Goal: Task Accomplishment & Management: Complete application form

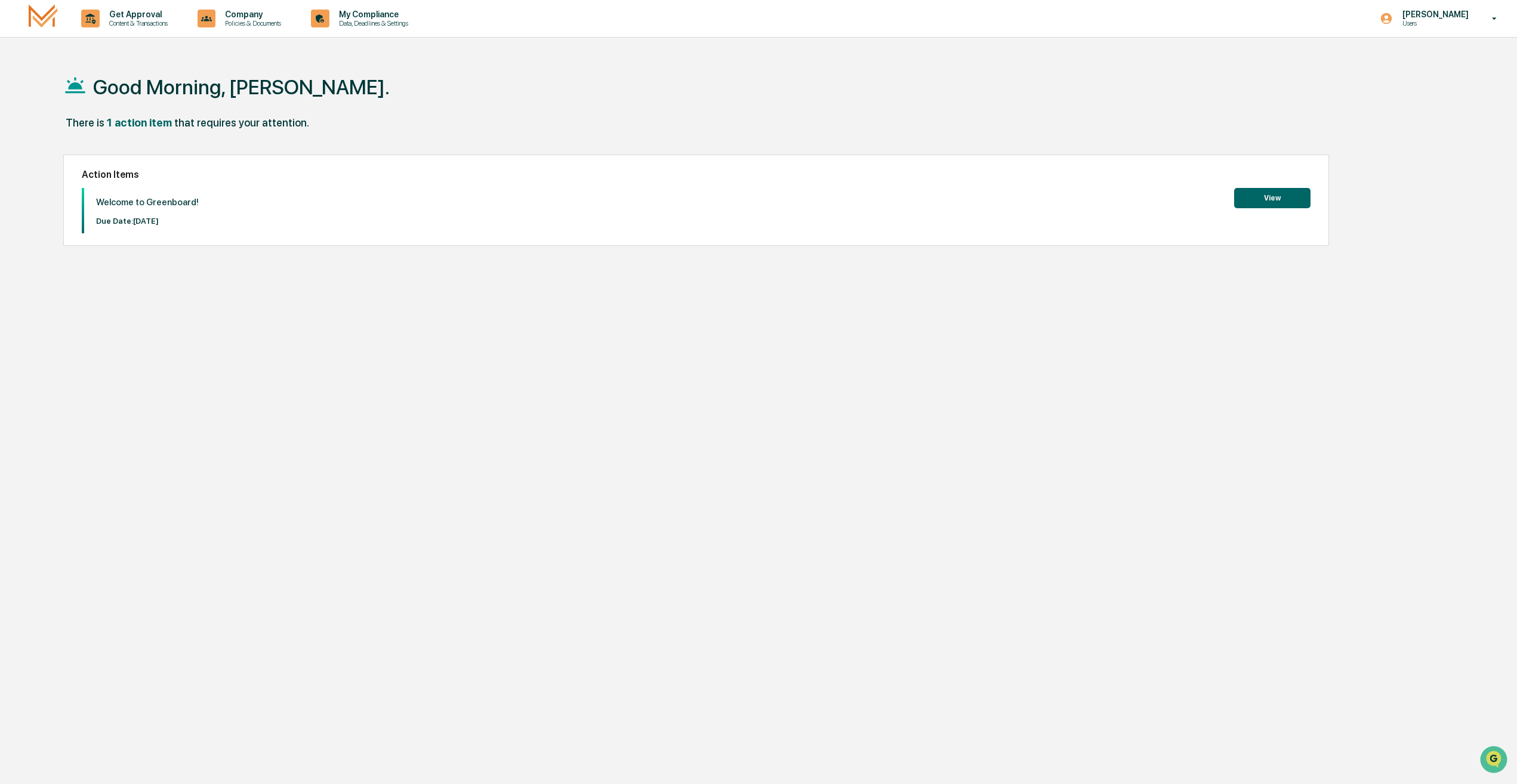
click at [1284, 205] on button "View" at bounding box center [1272, 198] width 76 height 21
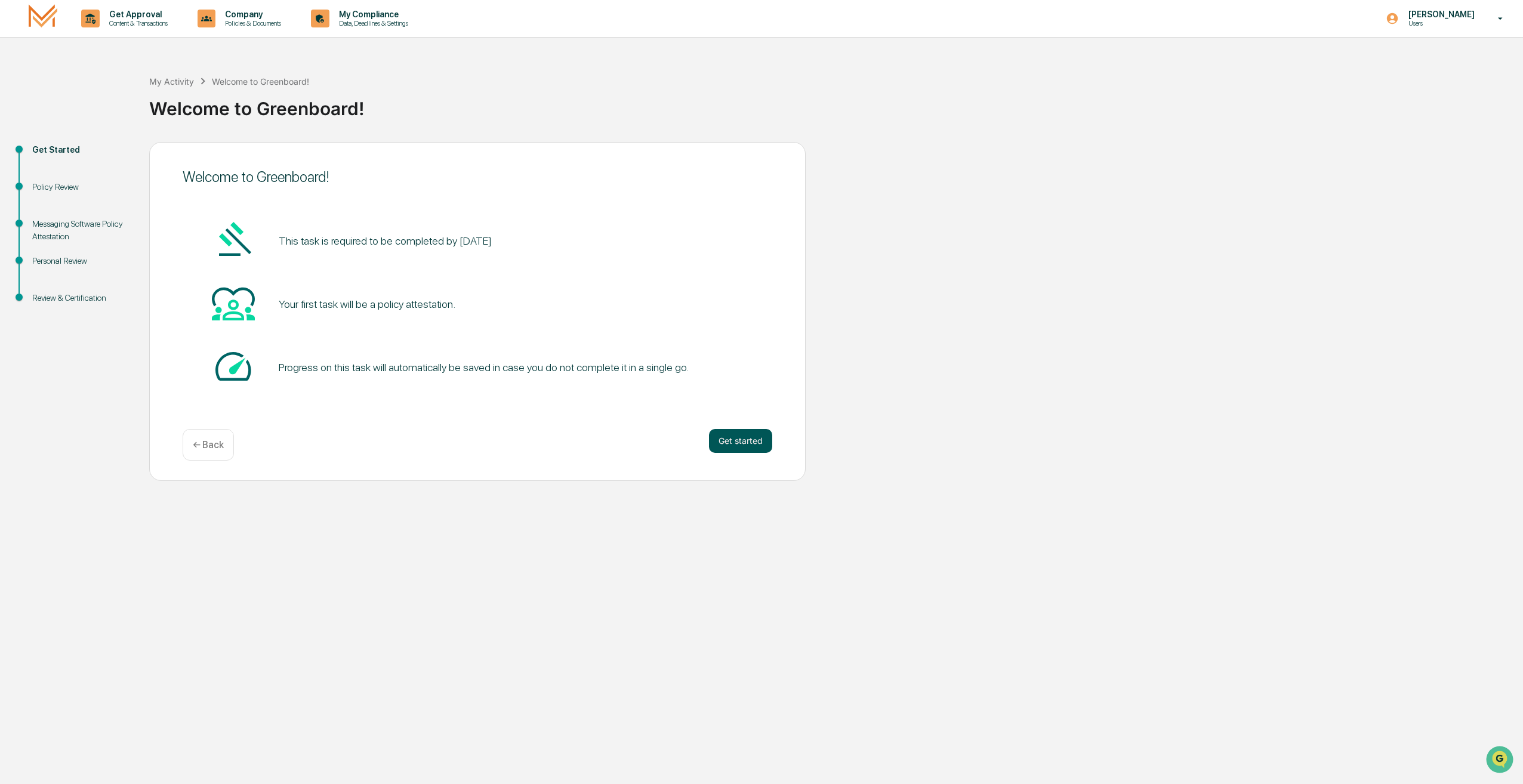
click at [753, 448] on button "Get started" at bounding box center [741, 441] width 63 height 24
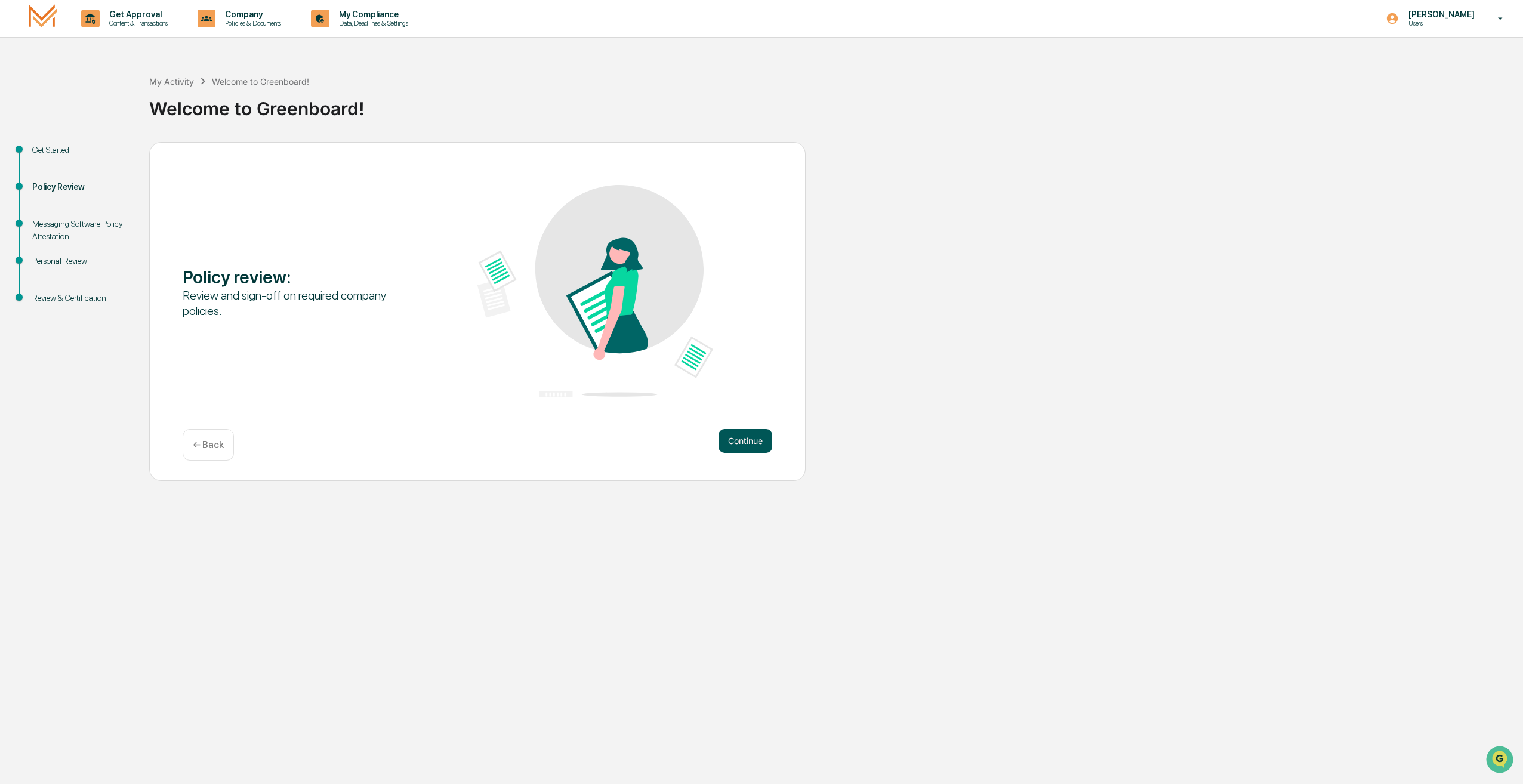
click at [745, 443] on button "Continue" at bounding box center [745, 441] width 54 height 24
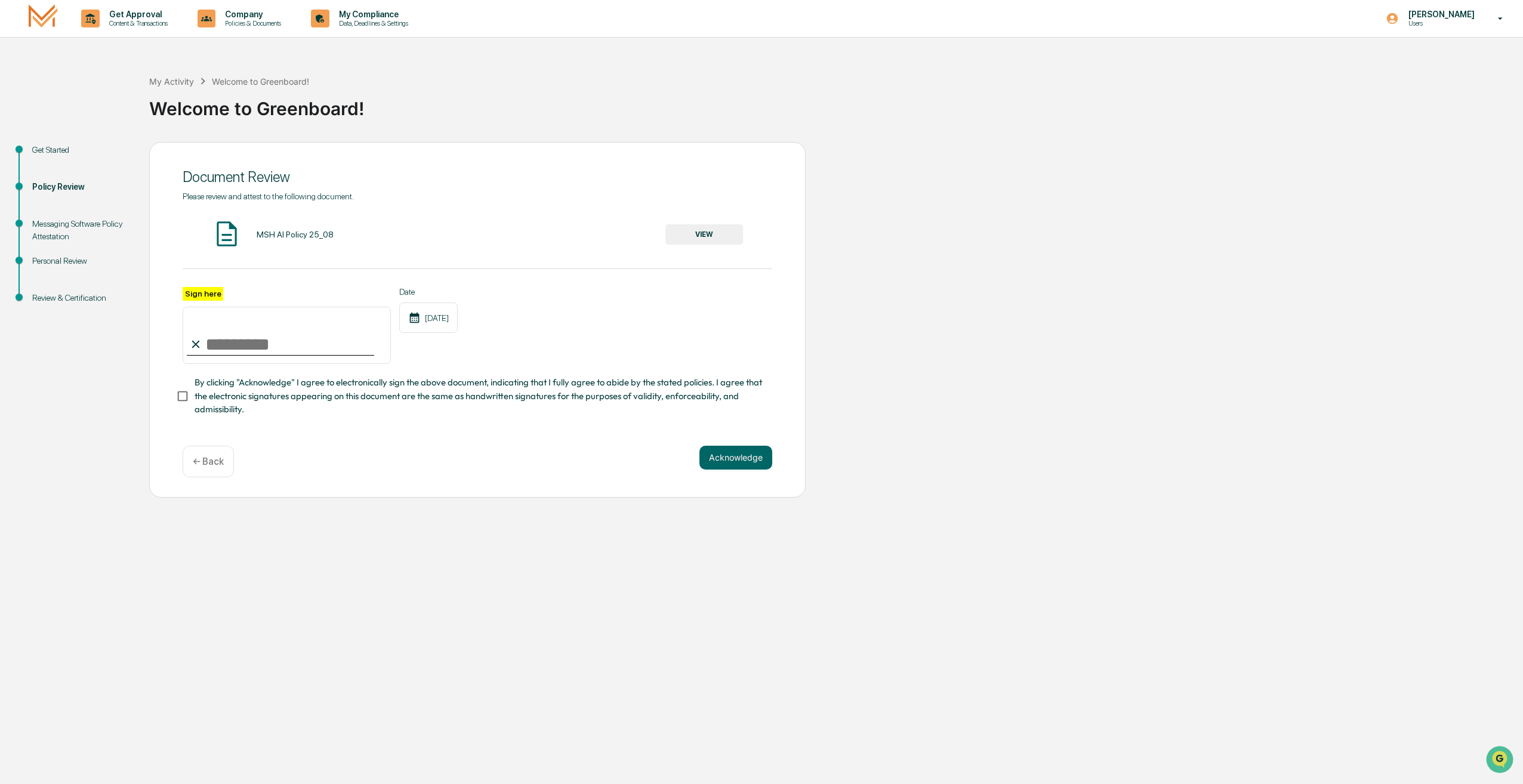
click at [707, 230] on button "VIEW" at bounding box center [704, 234] width 78 height 21
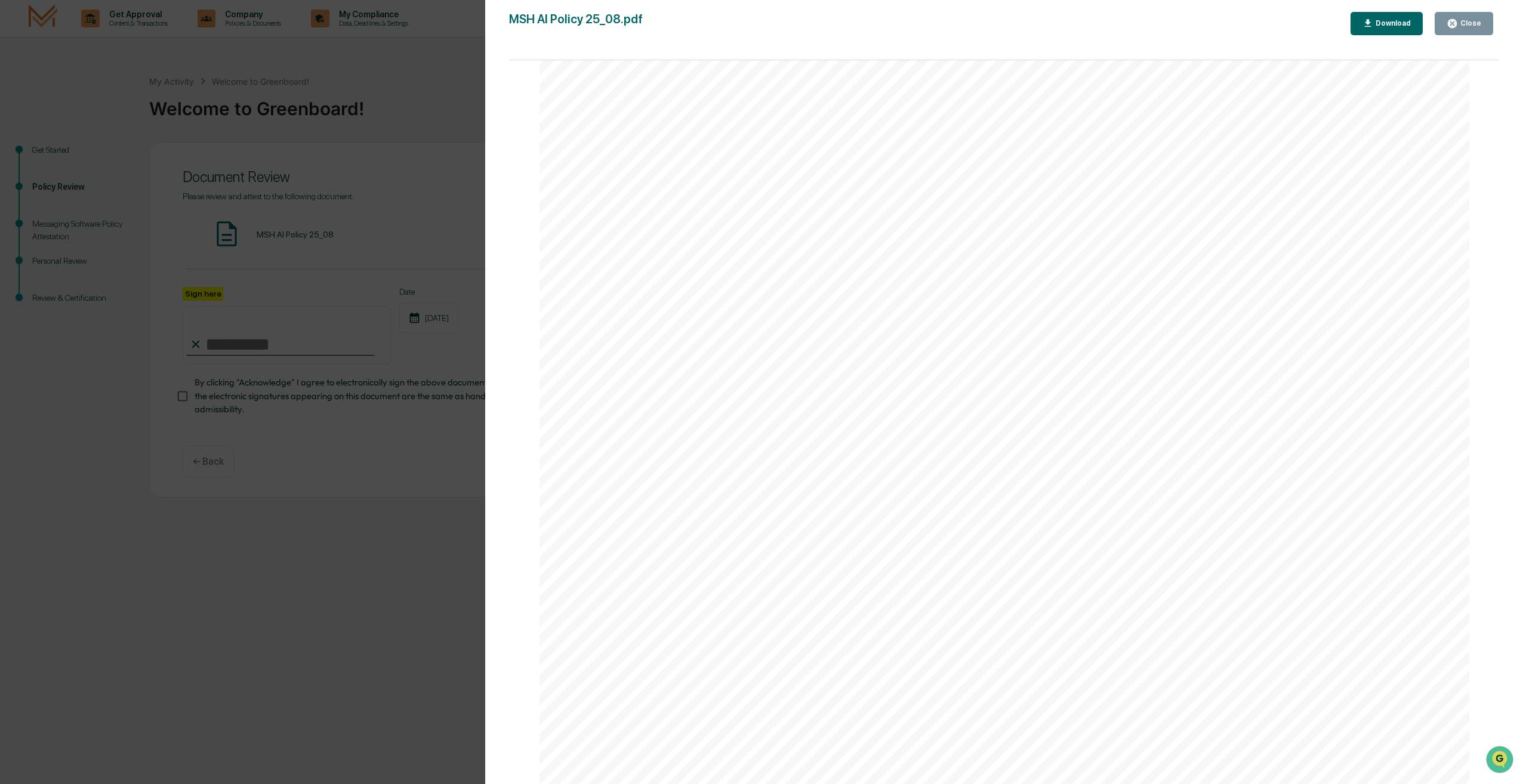
scroll to position [2993, 0]
click at [667, 609] on div "AI Policy Generative Artificial Intelligence [PERSON_NAME] & Co., Member FINRA/…" at bounding box center [1005, 182] width 930 height 1204
click at [1455, 23] on icon "button" at bounding box center [1452, 23] width 11 height 11
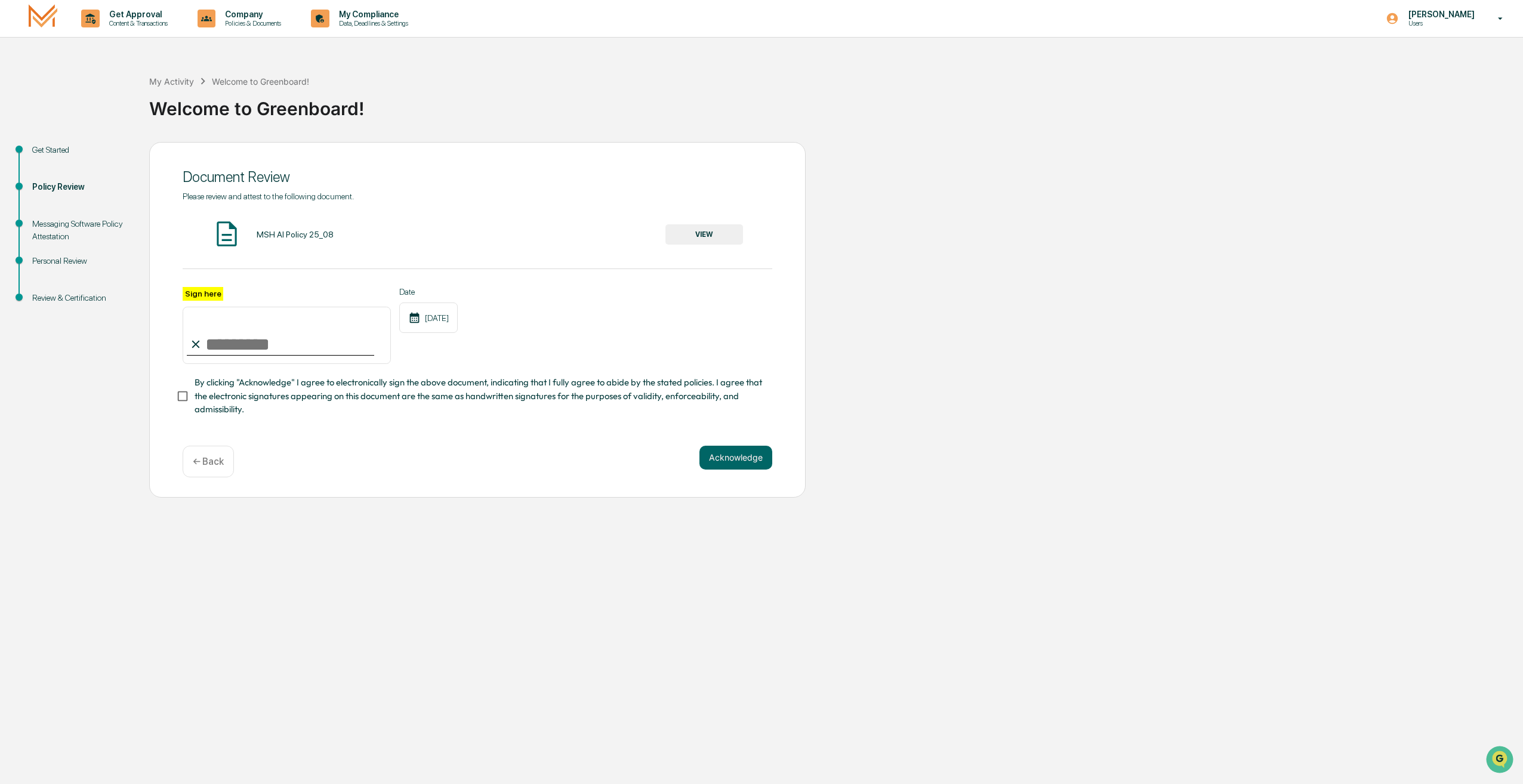
click at [226, 343] on input "Sign here" at bounding box center [287, 335] width 209 height 57
type input "**********"
click at [741, 466] on button "Acknowledge" at bounding box center [735, 457] width 73 height 24
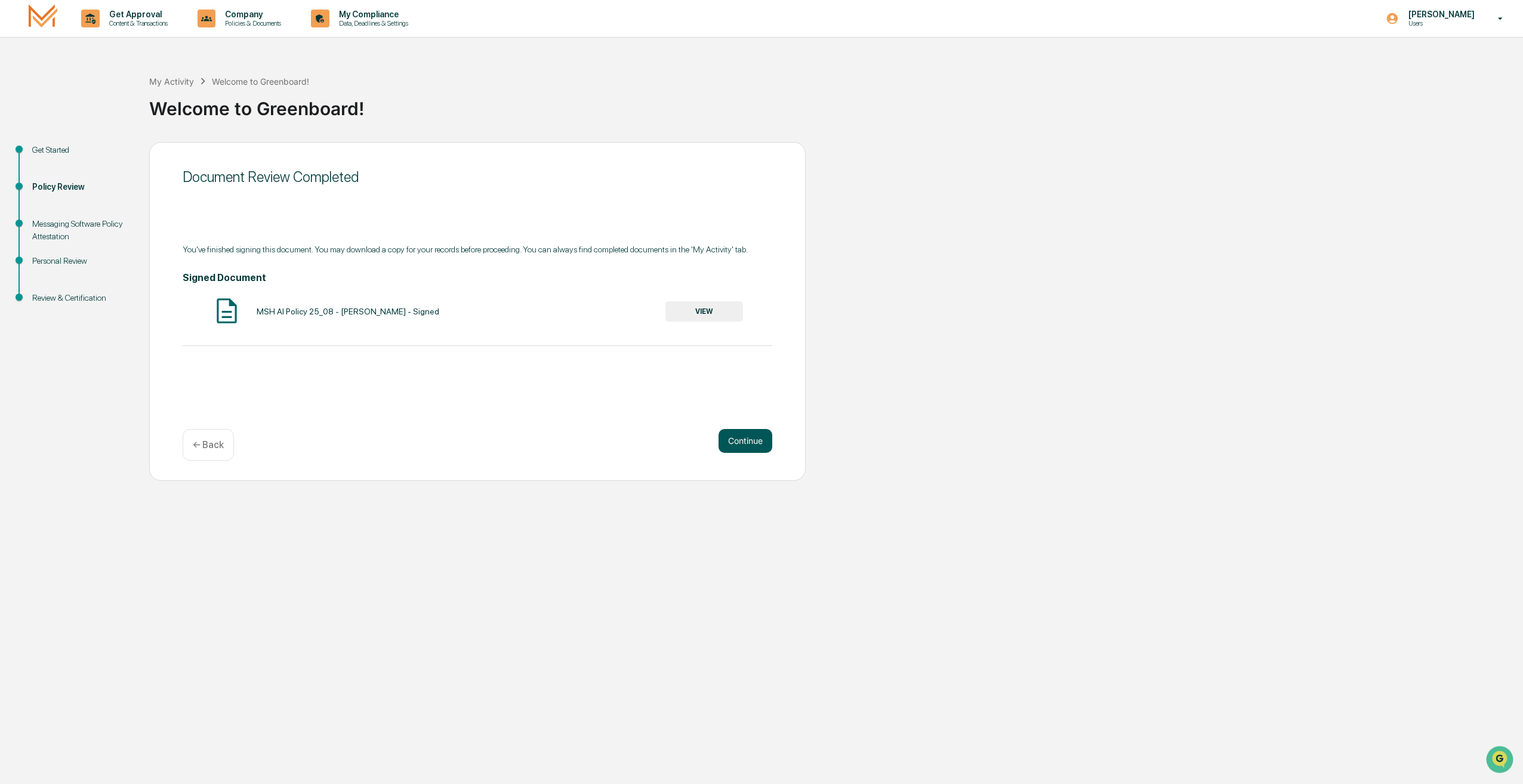
click at [756, 436] on button "Continue" at bounding box center [745, 441] width 54 height 24
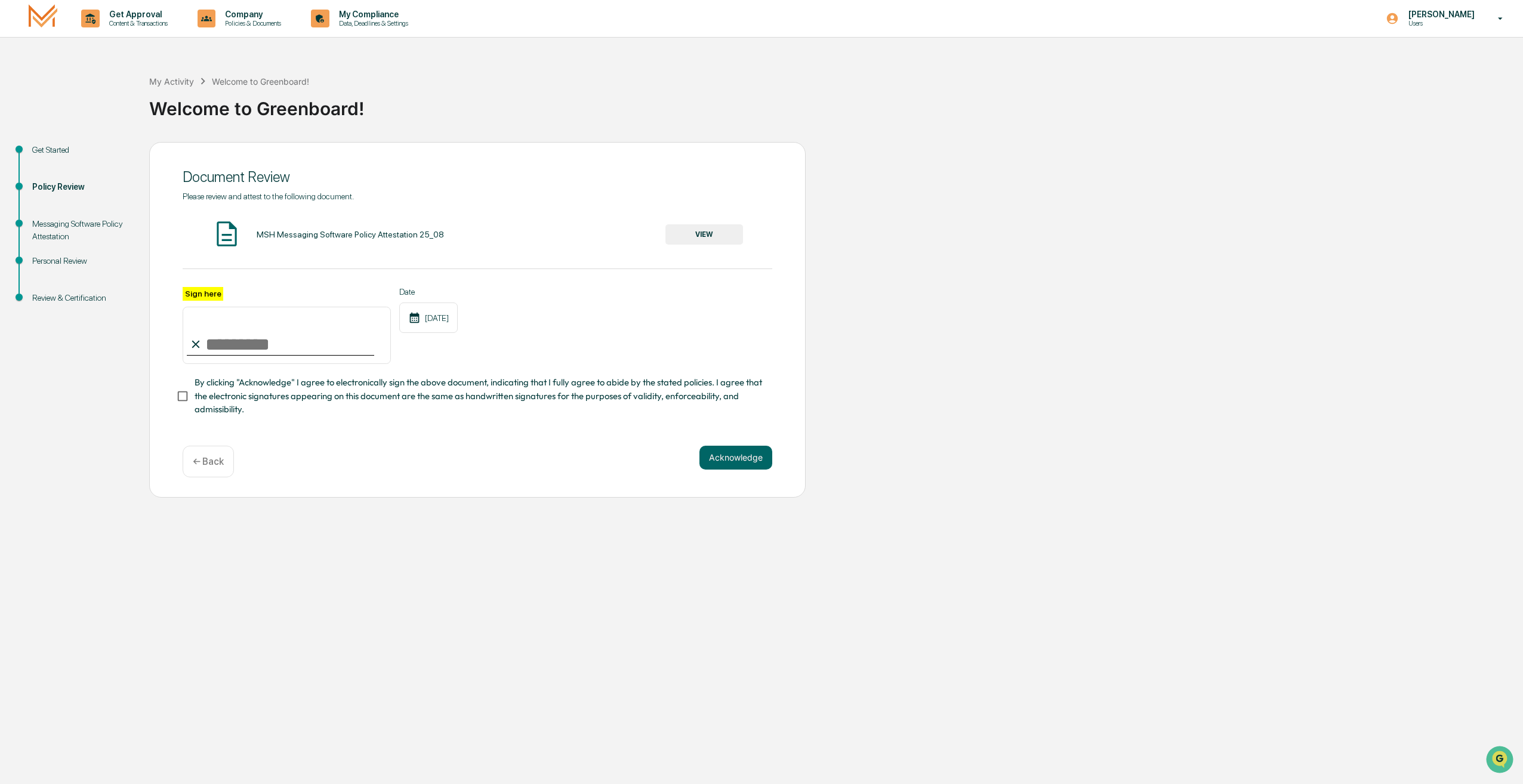
click at [698, 228] on button "VIEW" at bounding box center [704, 234] width 78 height 21
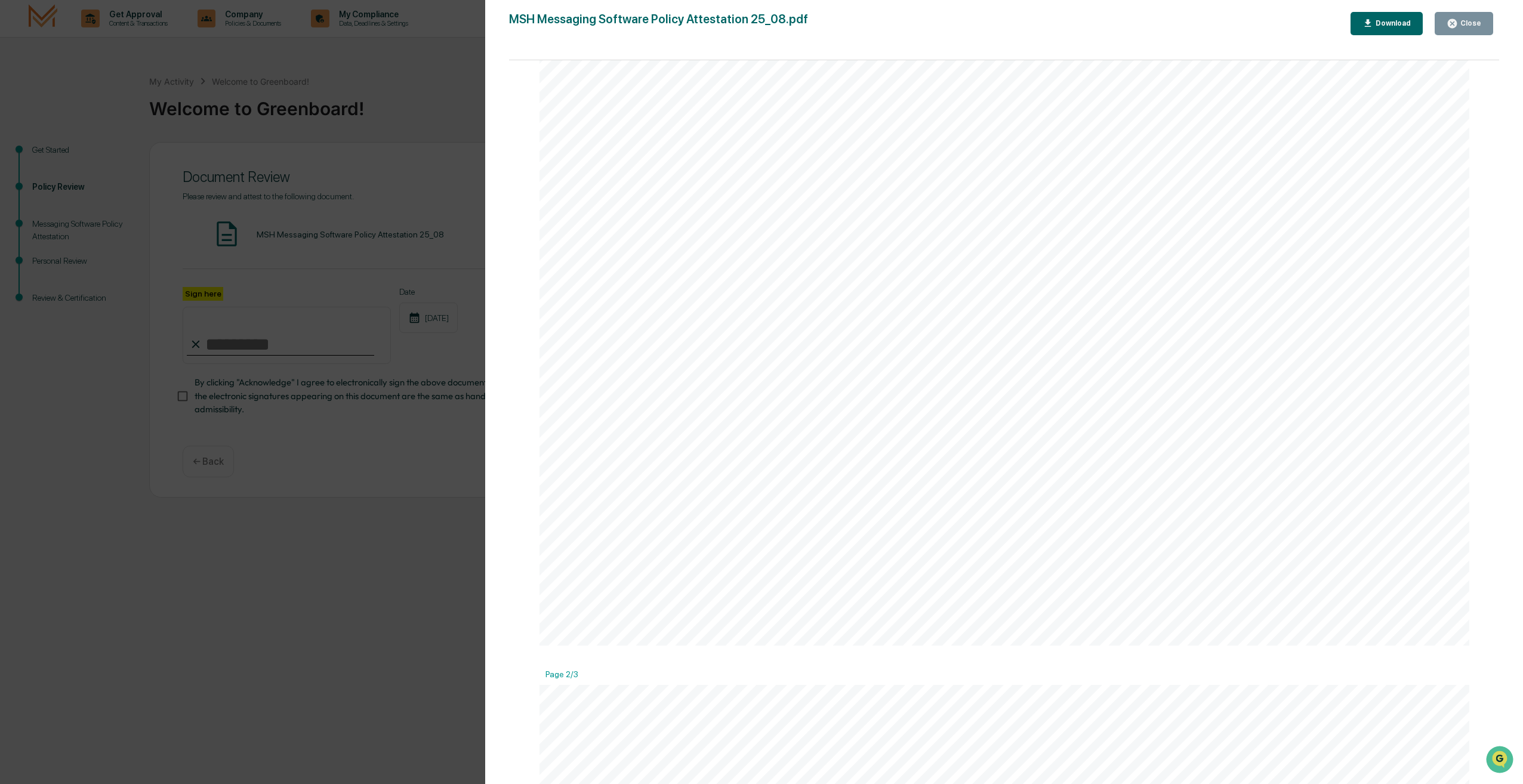
scroll to position [657, 0]
click at [1464, 28] on div "Close" at bounding box center [1464, 23] width 34 height 11
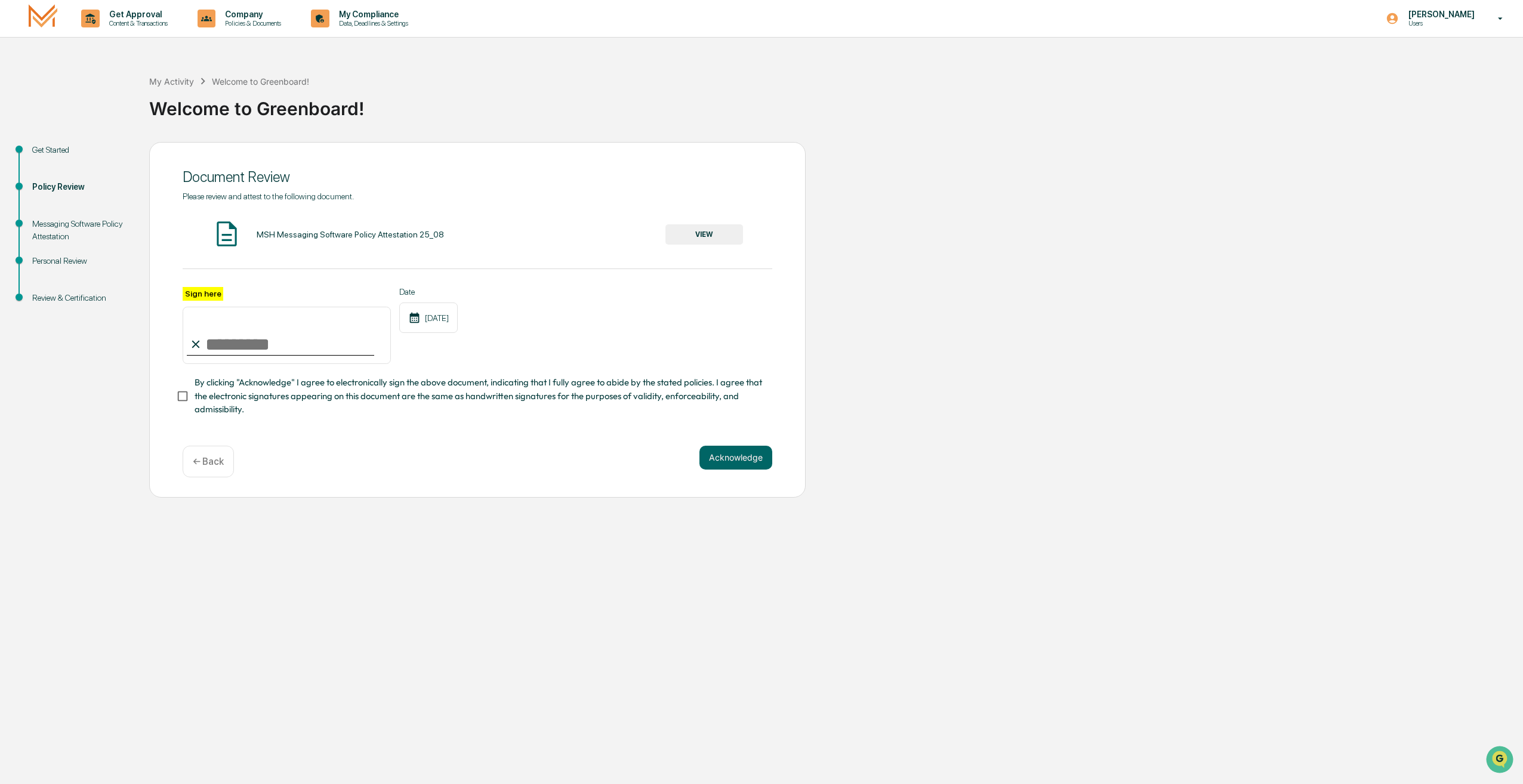
click at [296, 341] on input "Sign here" at bounding box center [287, 335] width 209 height 57
type input "**********"
click at [740, 459] on button "Acknowledge" at bounding box center [735, 457] width 73 height 24
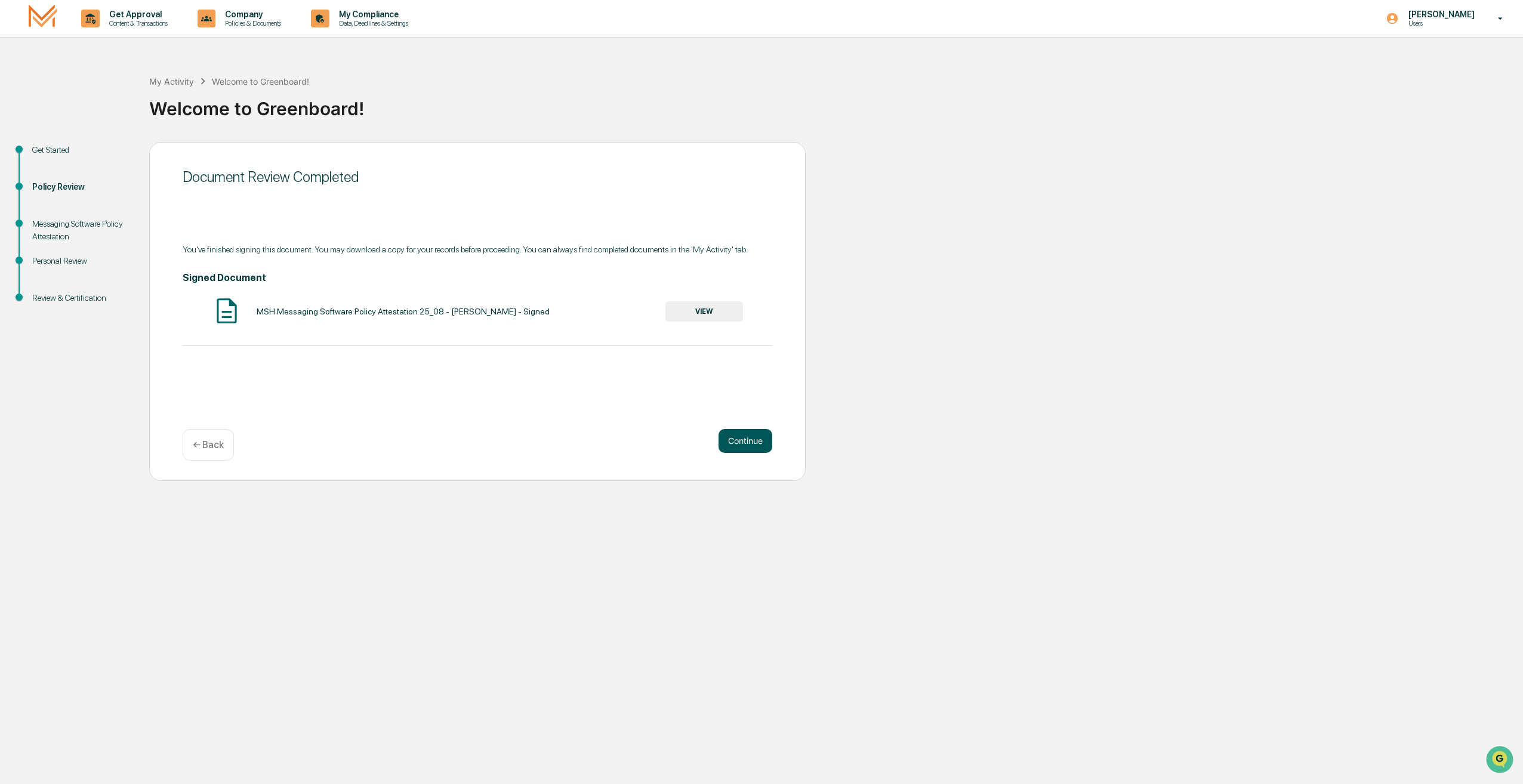
click at [750, 439] on button "Continue" at bounding box center [745, 441] width 54 height 24
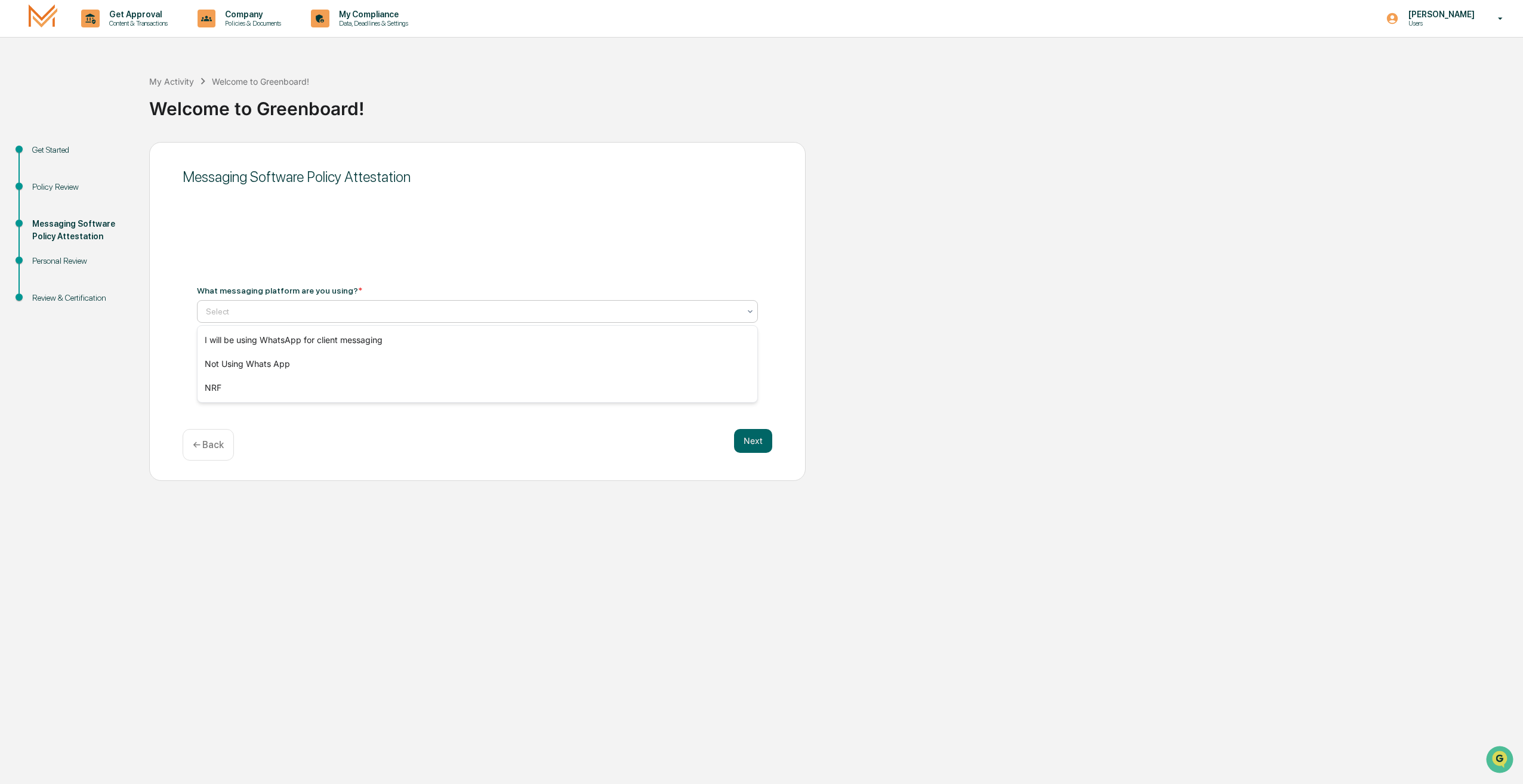
click at [338, 305] on div at bounding box center [473, 311] width 534 height 12
click at [284, 368] on div "Not Using Whats App" at bounding box center [477, 364] width 560 height 24
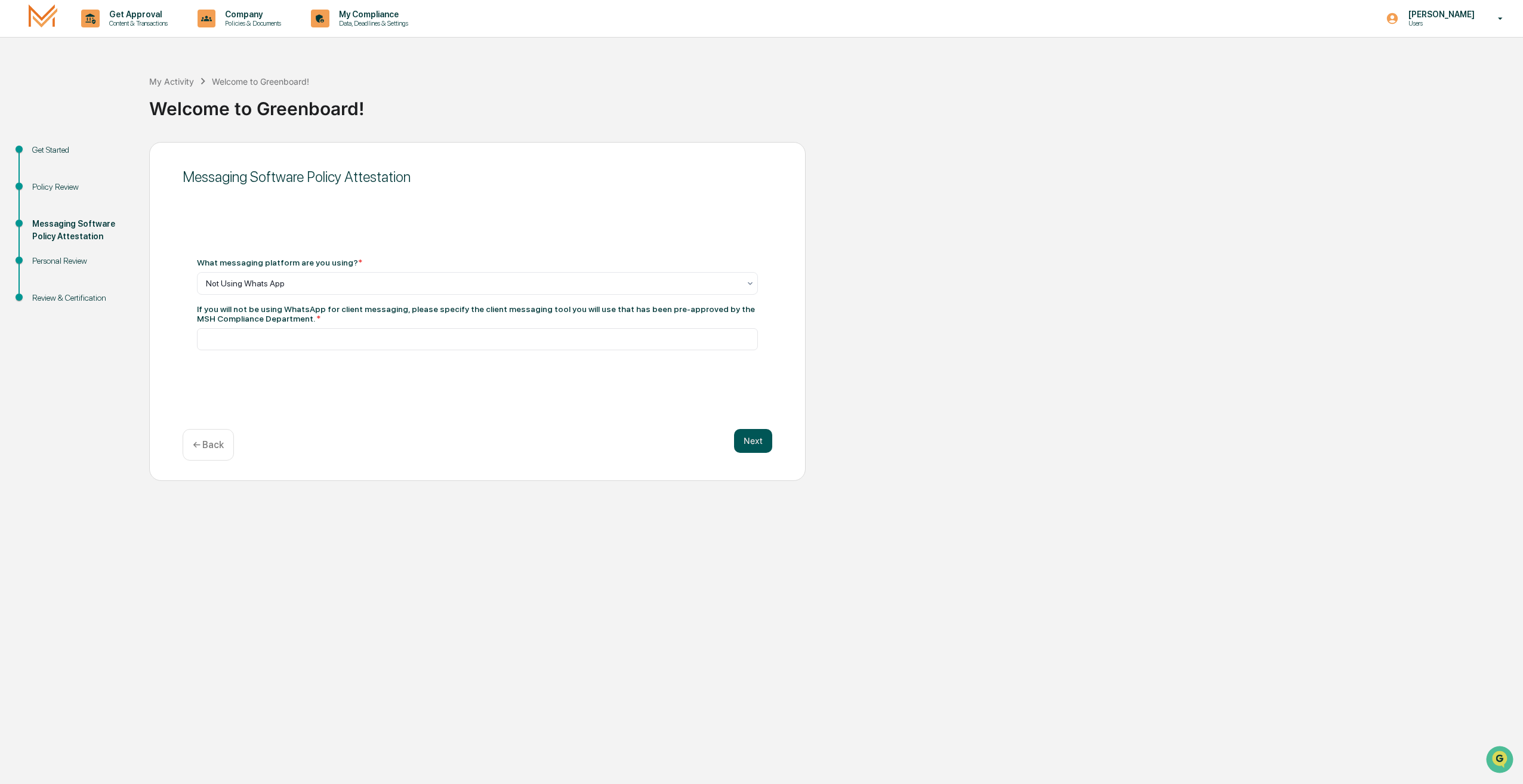
click at [772, 444] on button "Next" at bounding box center [753, 441] width 38 height 24
click at [398, 333] on input at bounding box center [477, 334] width 561 height 22
type input "**********"
click at [760, 438] on button "Next" at bounding box center [753, 441] width 38 height 24
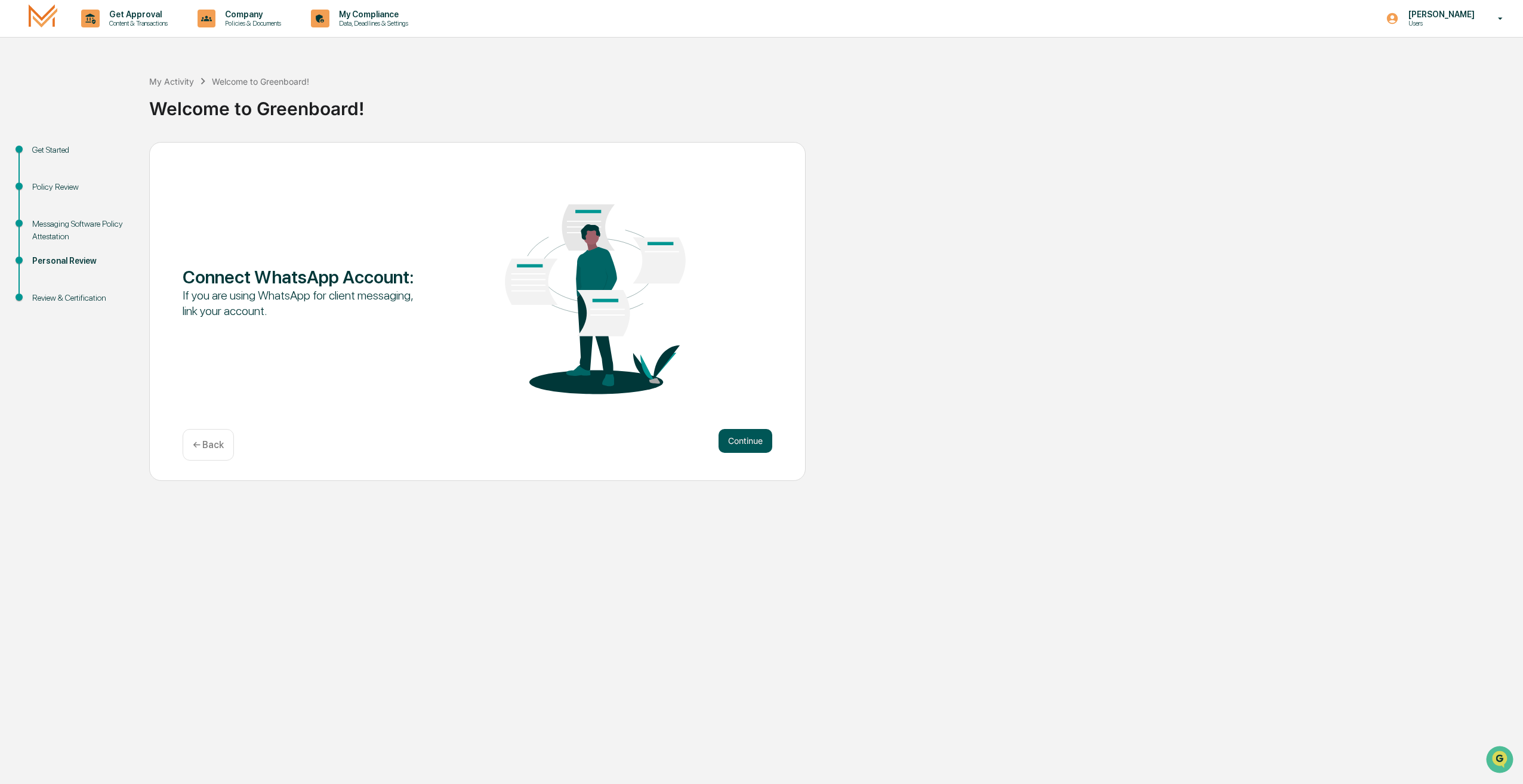
click at [750, 444] on button "Continue" at bounding box center [745, 441] width 54 height 24
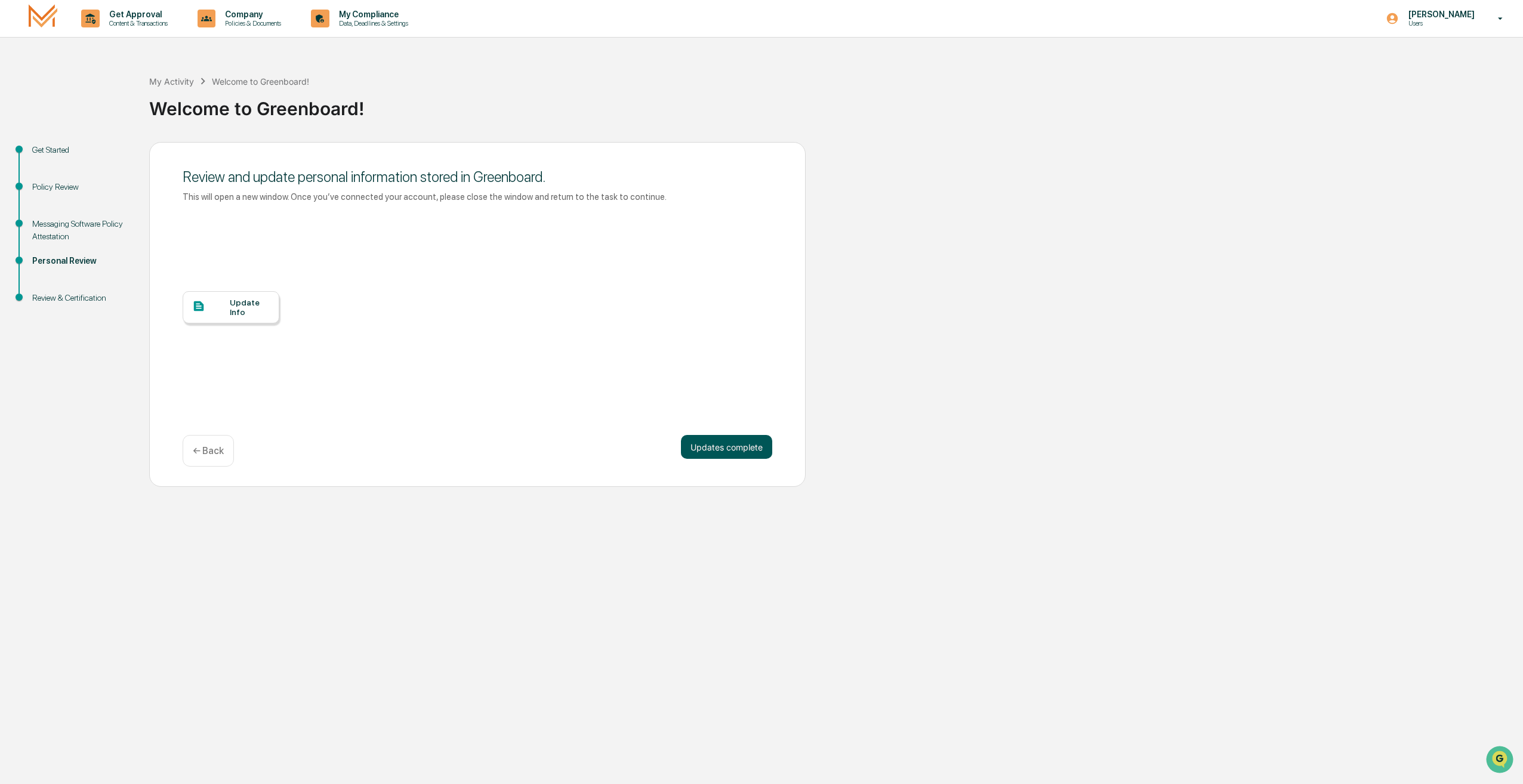
click at [738, 448] on button "Updates complete" at bounding box center [726, 447] width 91 height 24
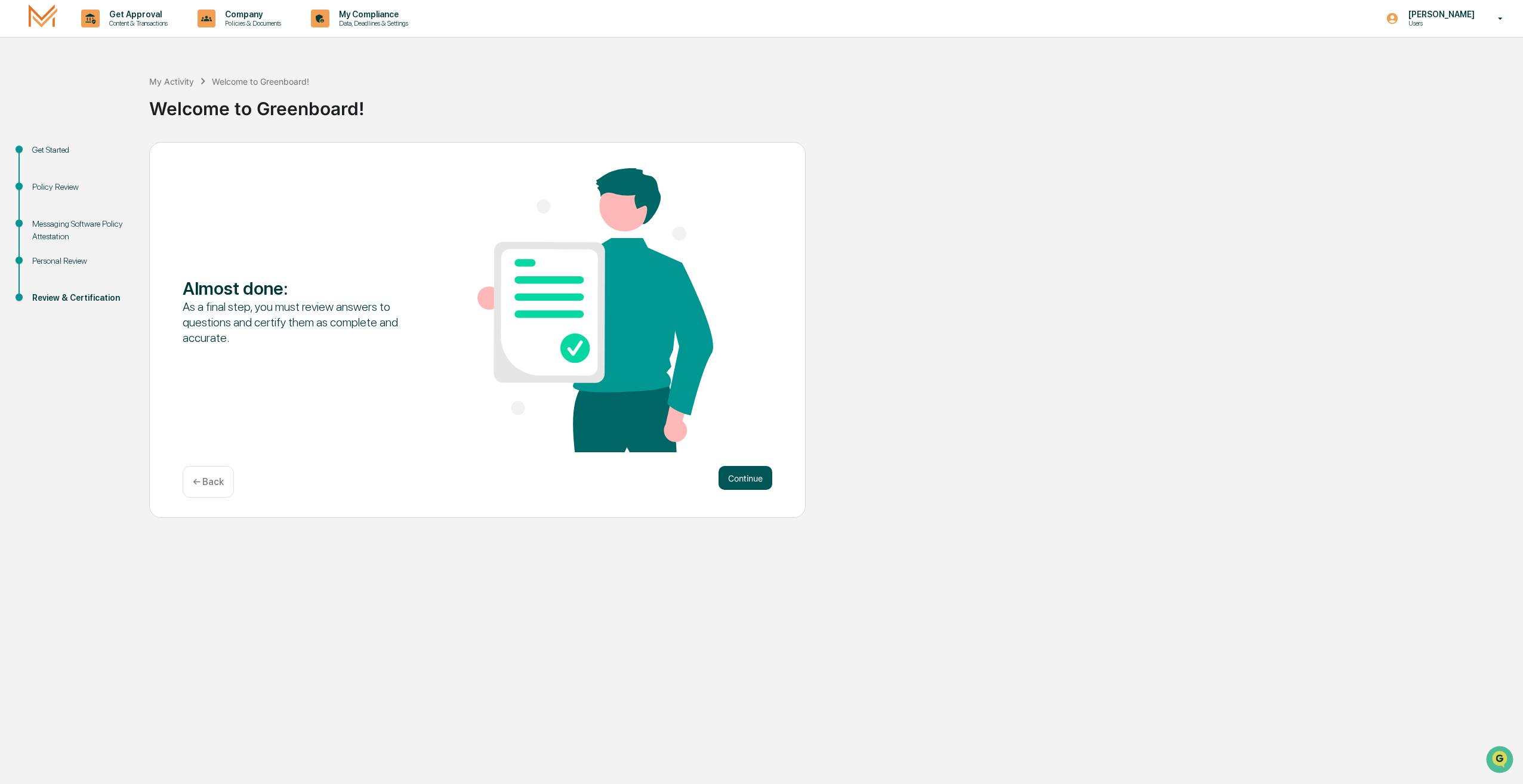
click at [741, 479] on button "Continue" at bounding box center [745, 478] width 54 height 24
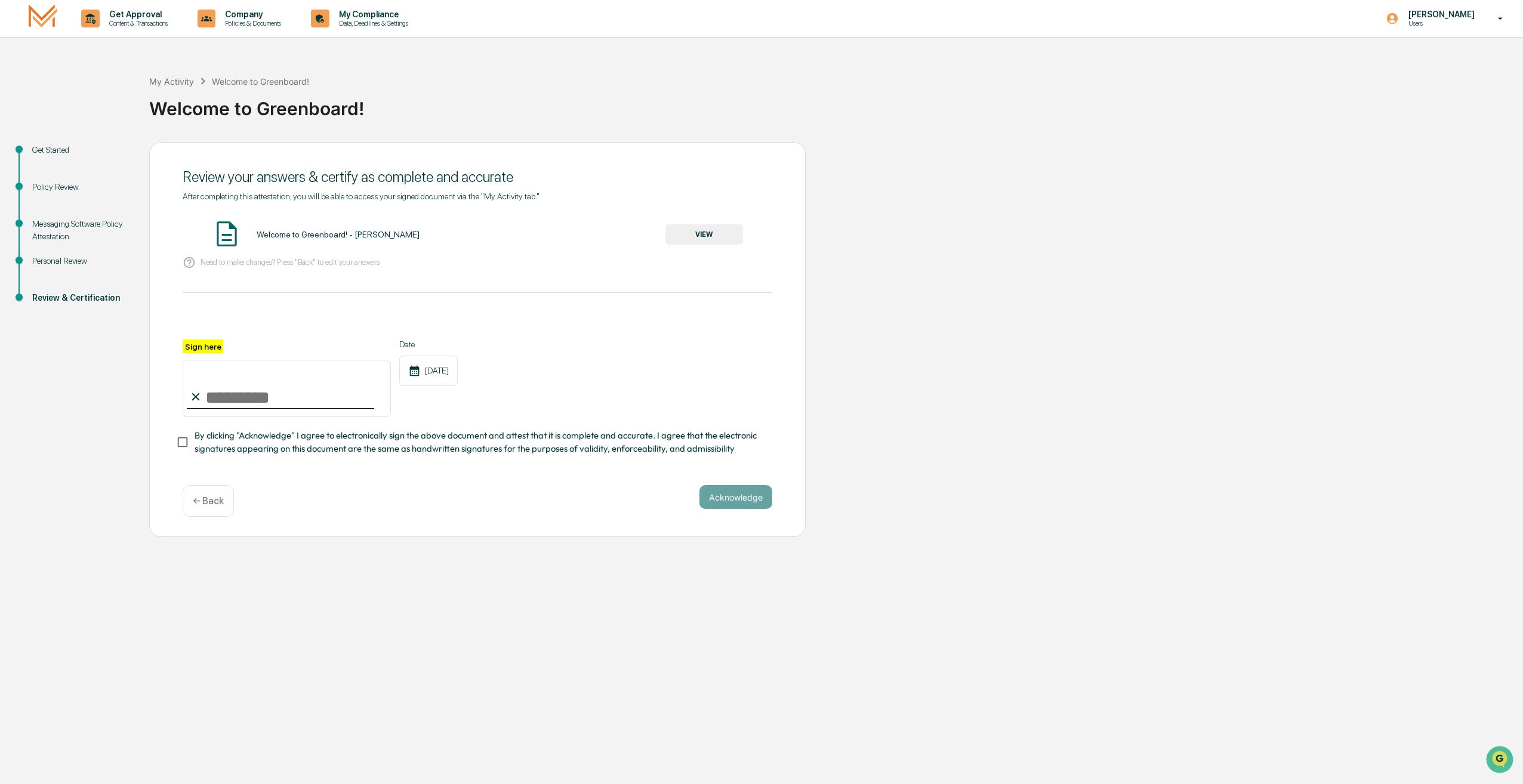
click at [697, 234] on button "VIEW" at bounding box center [704, 234] width 78 height 21
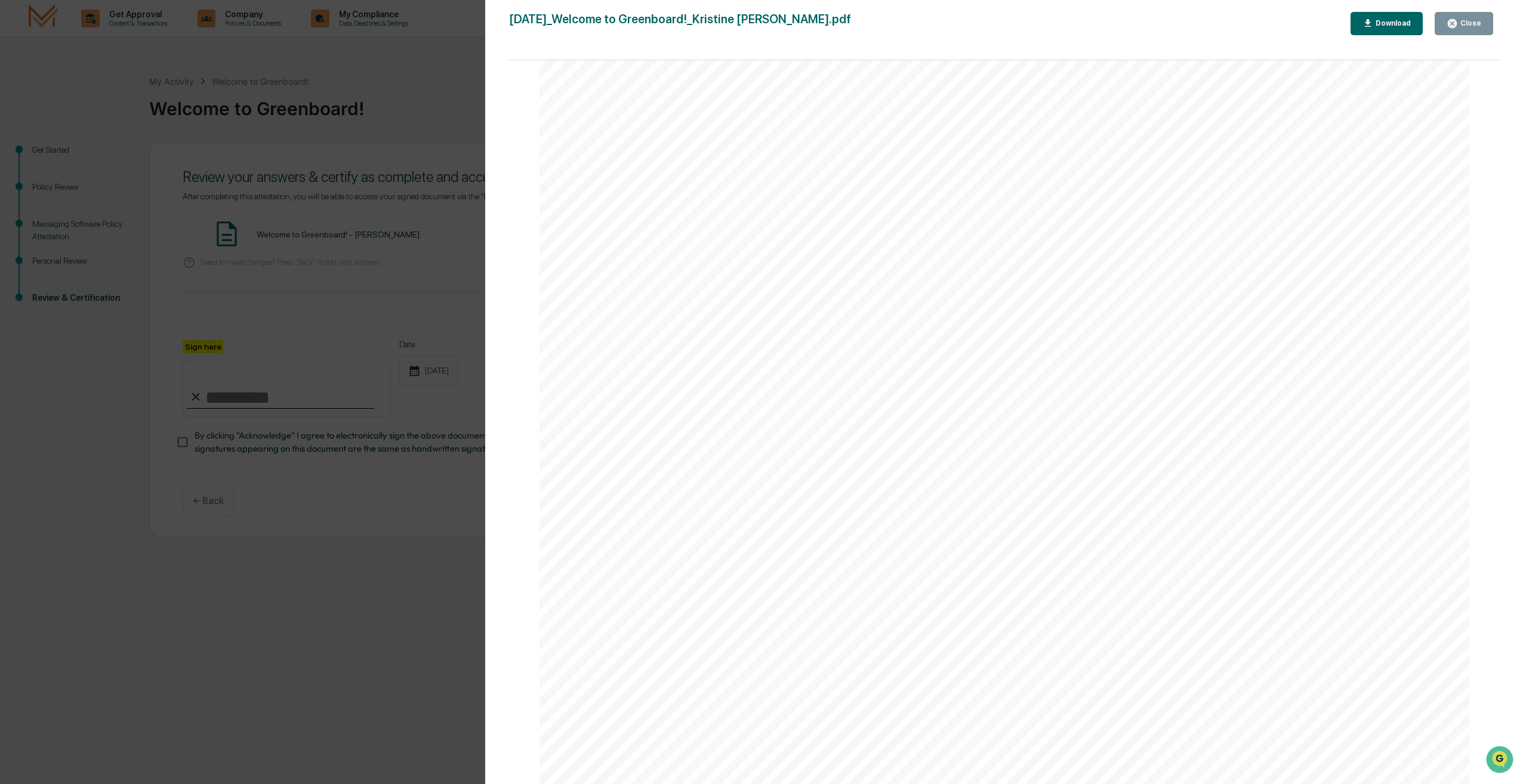
scroll to position [1850, 0]
click at [1467, 23] on div "Close" at bounding box center [1469, 23] width 23 height 9
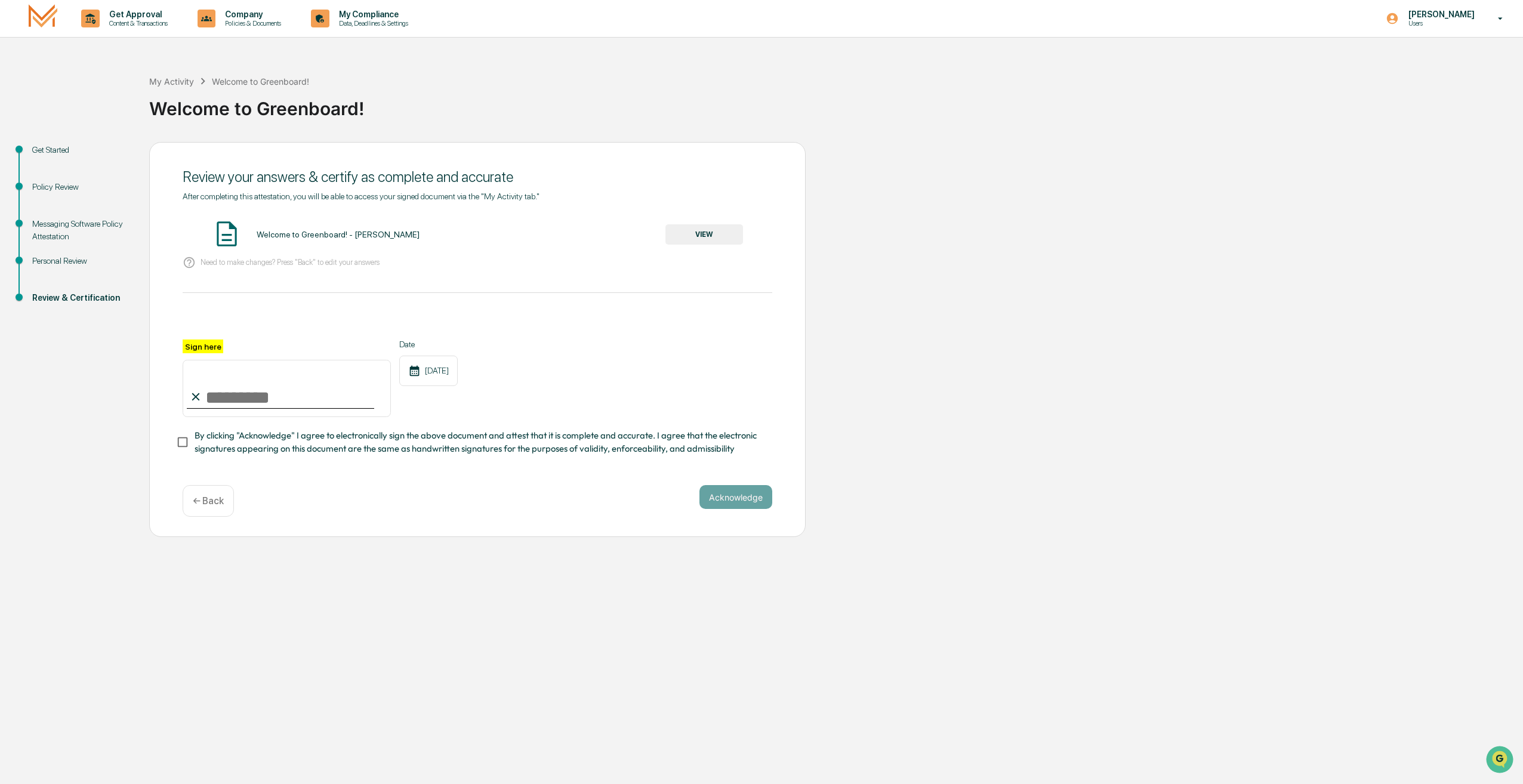
click at [281, 398] on input "Sign here" at bounding box center [287, 388] width 209 height 57
type input "**********"
click at [722, 505] on button "Acknowledge" at bounding box center [735, 498] width 73 height 24
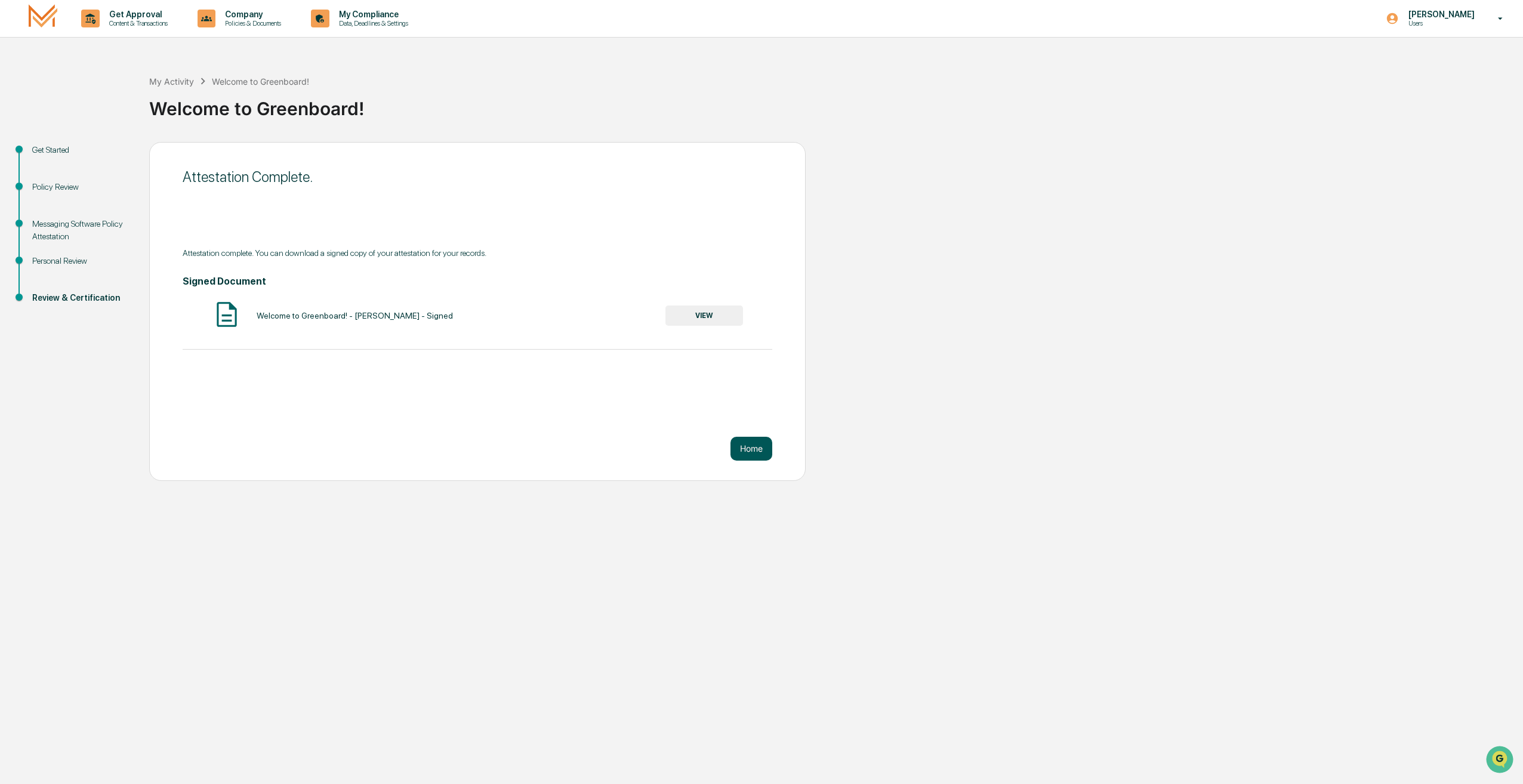
click at [756, 452] on button "Home" at bounding box center [751, 449] width 42 height 24
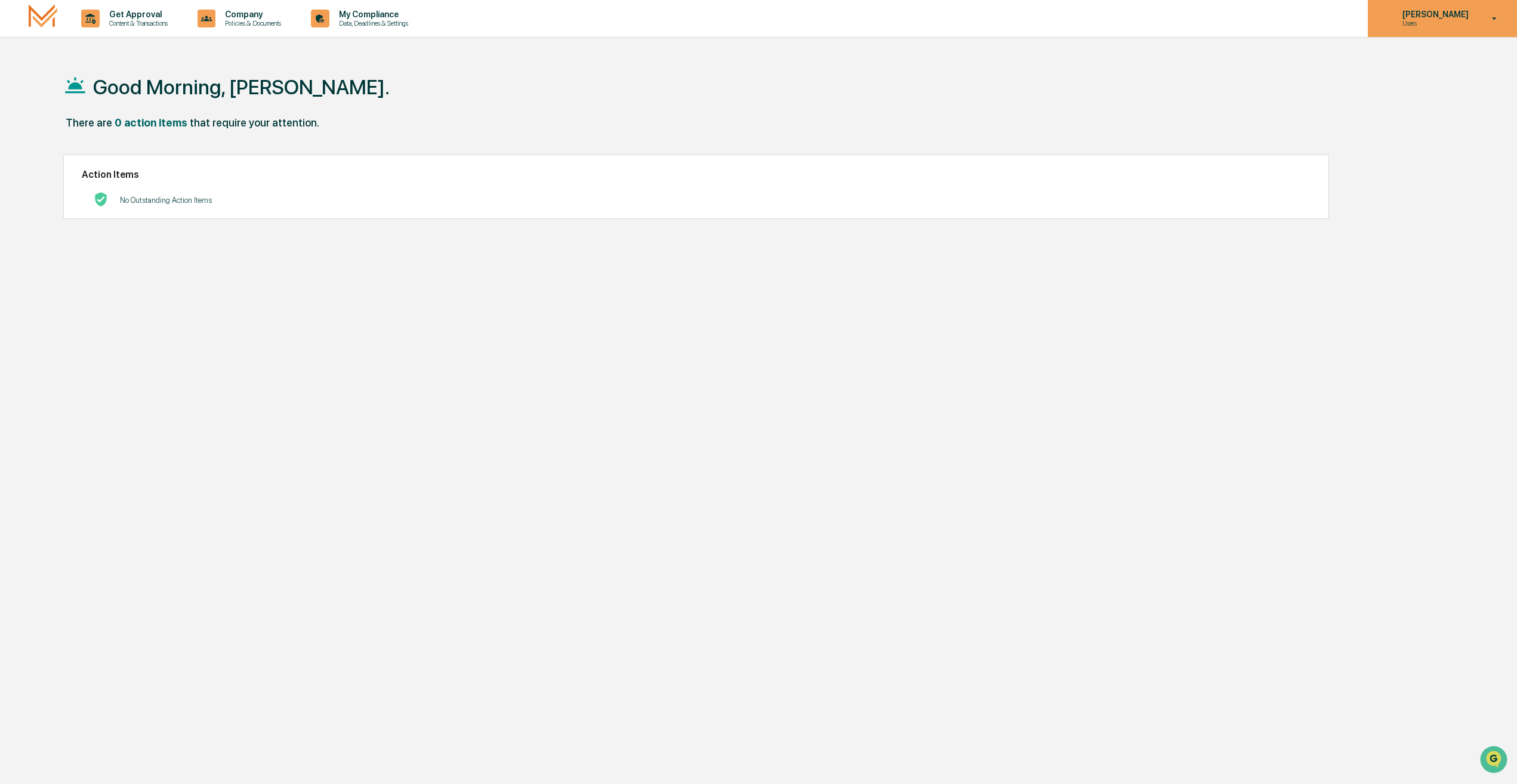
click at [1471, 26] on p "Users" at bounding box center [1434, 23] width 82 height 9
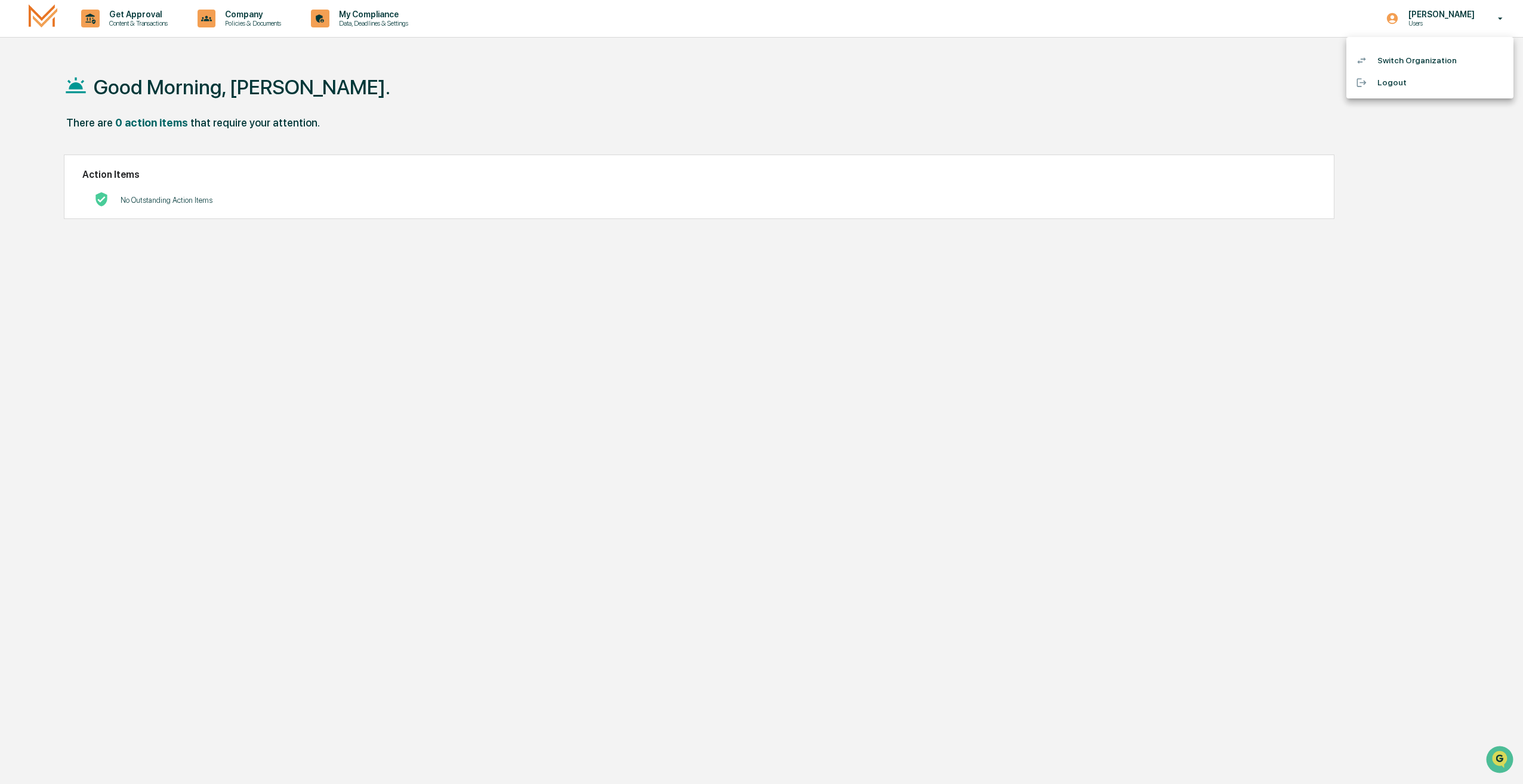
click at [1386, 84] on li "Logout" at bounding box center [1430, 83] width 167 height 22
